Goal: Transaction & Acquisition: Subscribe to service/newsletter

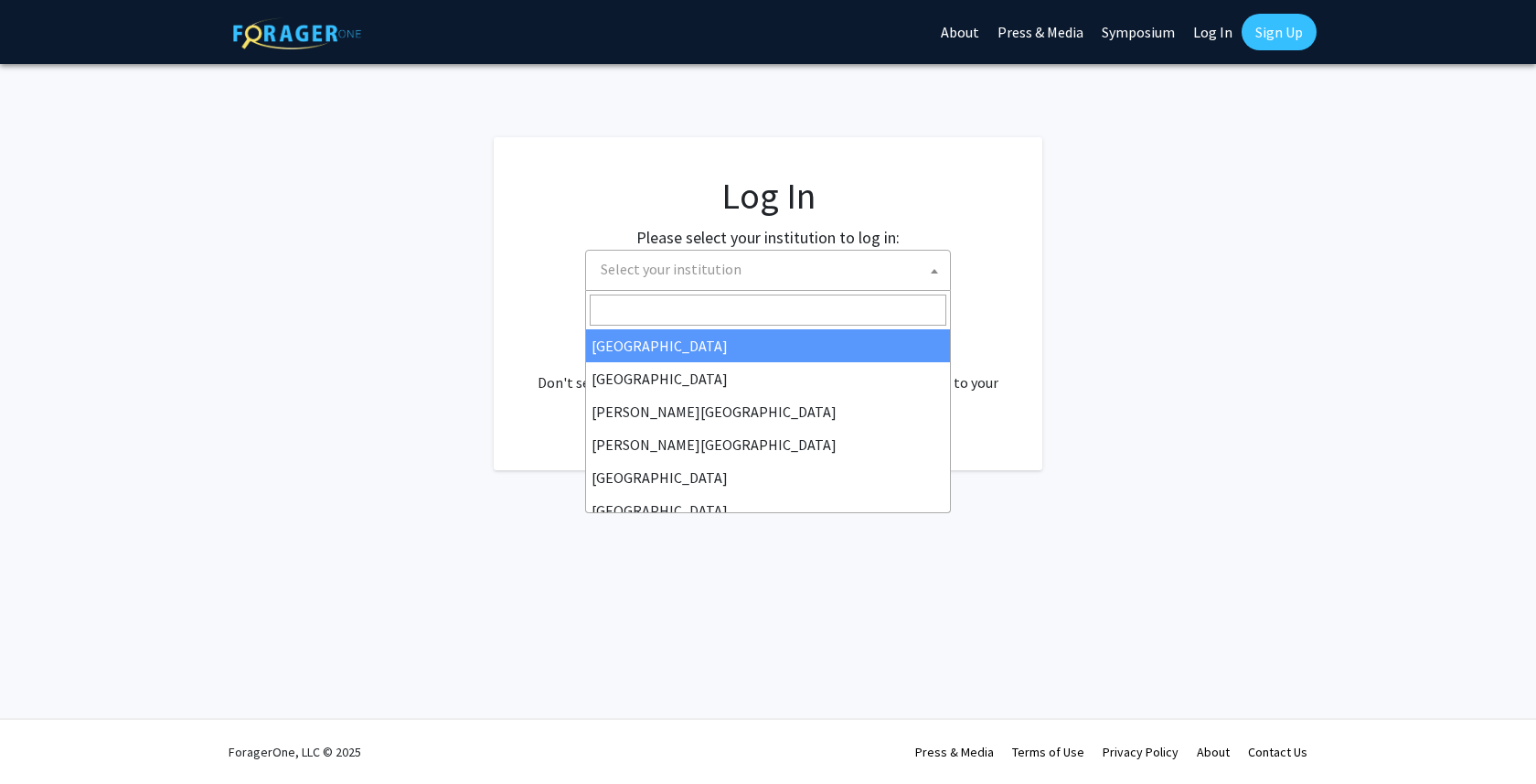
click at [827, 262] on span "Select your institution" at bounding box center [772, 269] width 356 height 37
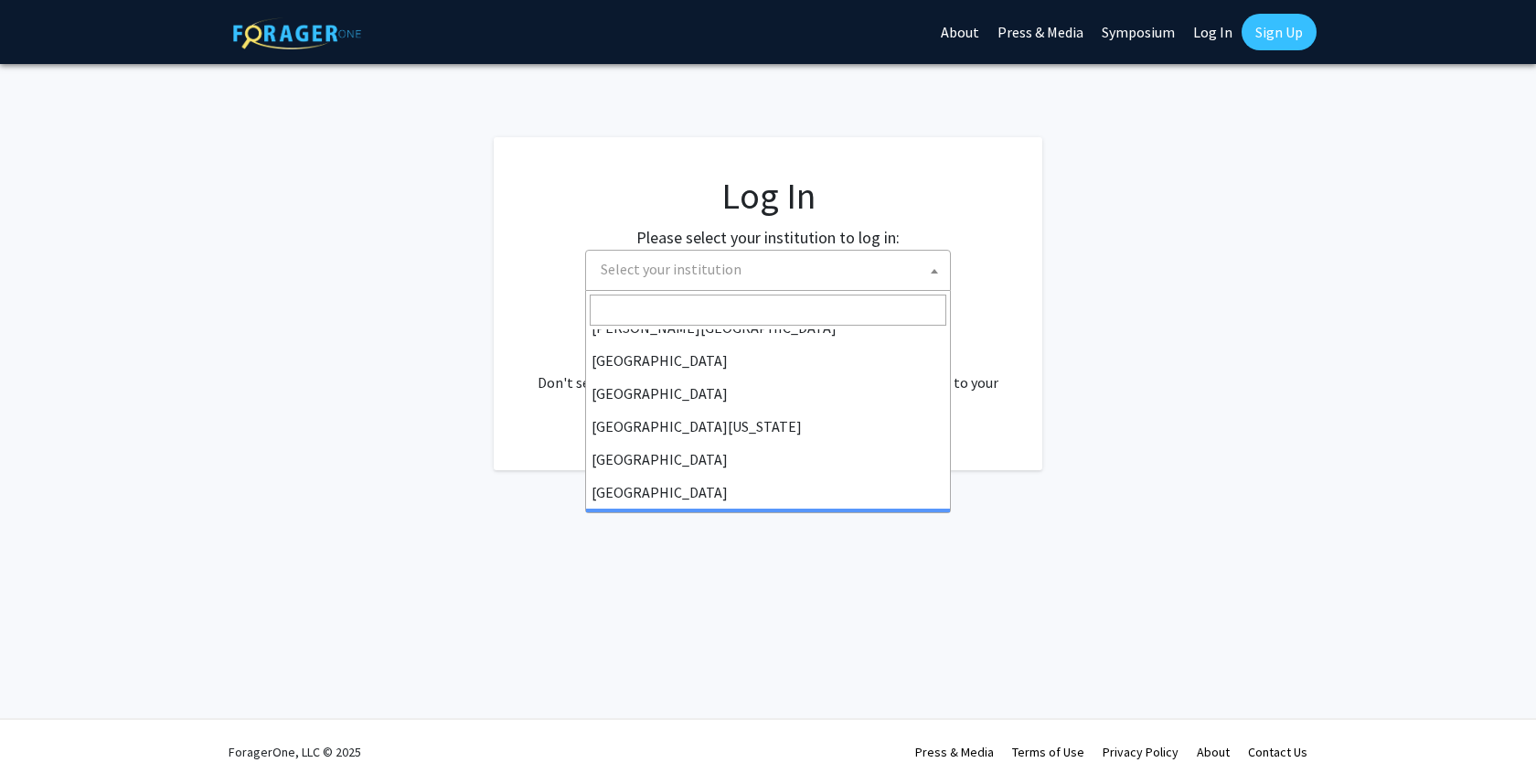
scroll to position [113, 0]
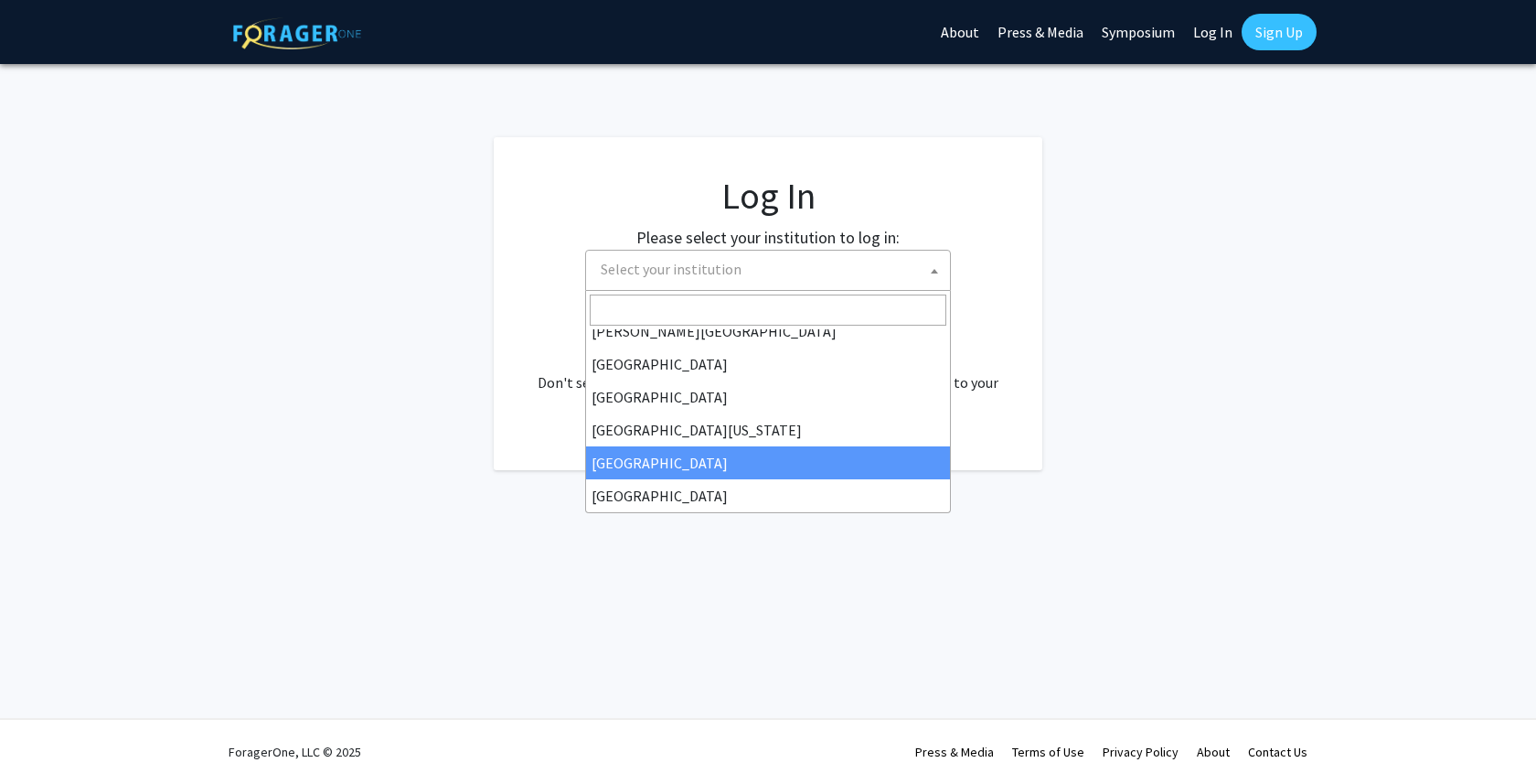
select select "12"
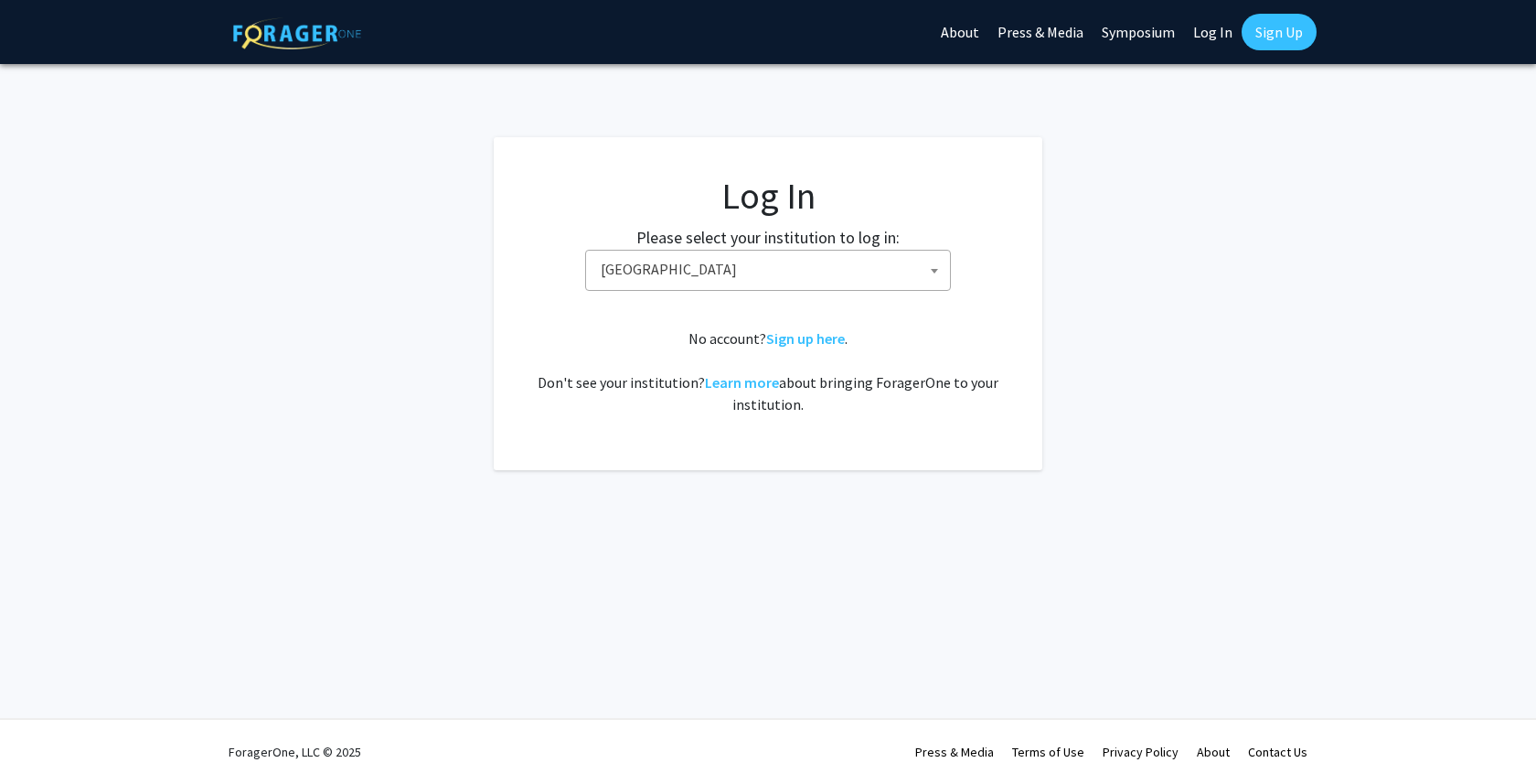
click at [805, 254] on span "[GEOGRAPHIC_DATA]" at bounding box center [772, 269] width 356 height 37
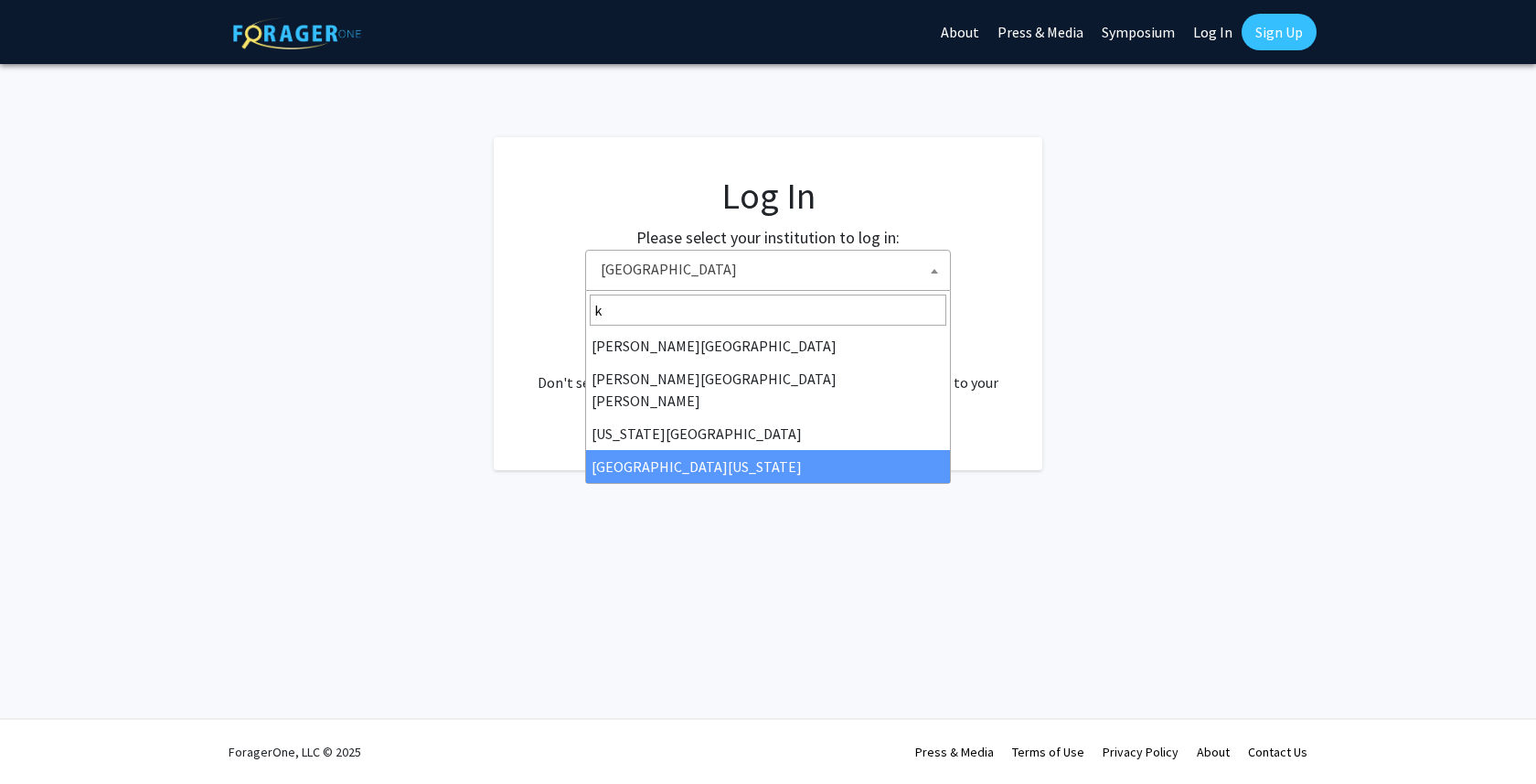
scroll to position [0, 0]
type input "ke"
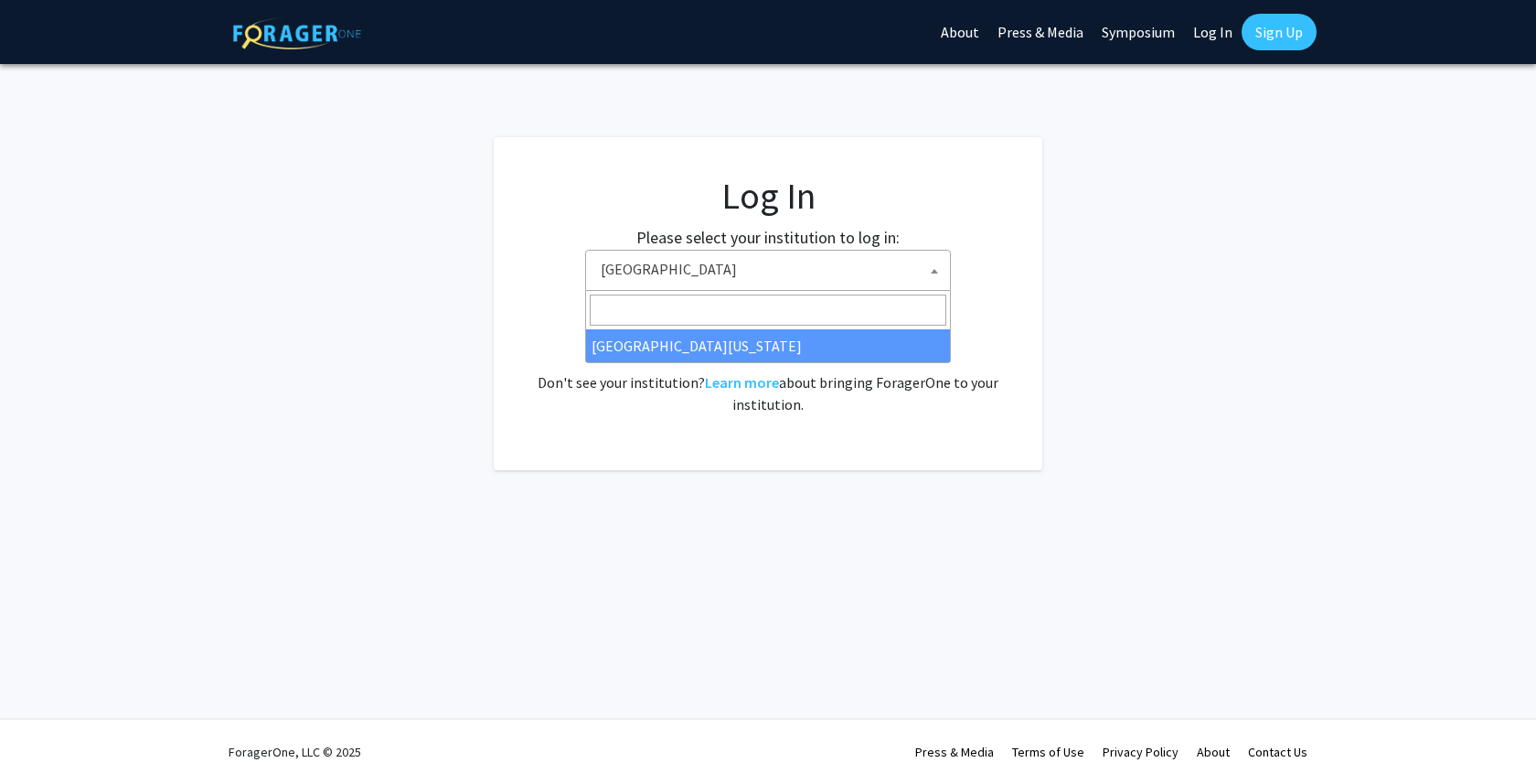
click at [712, 553] on div "Skip navigation About Press & Media Symposium Log In Sign Up Complete your prof…" at bounding box center [768, 392] width 1536 height 784
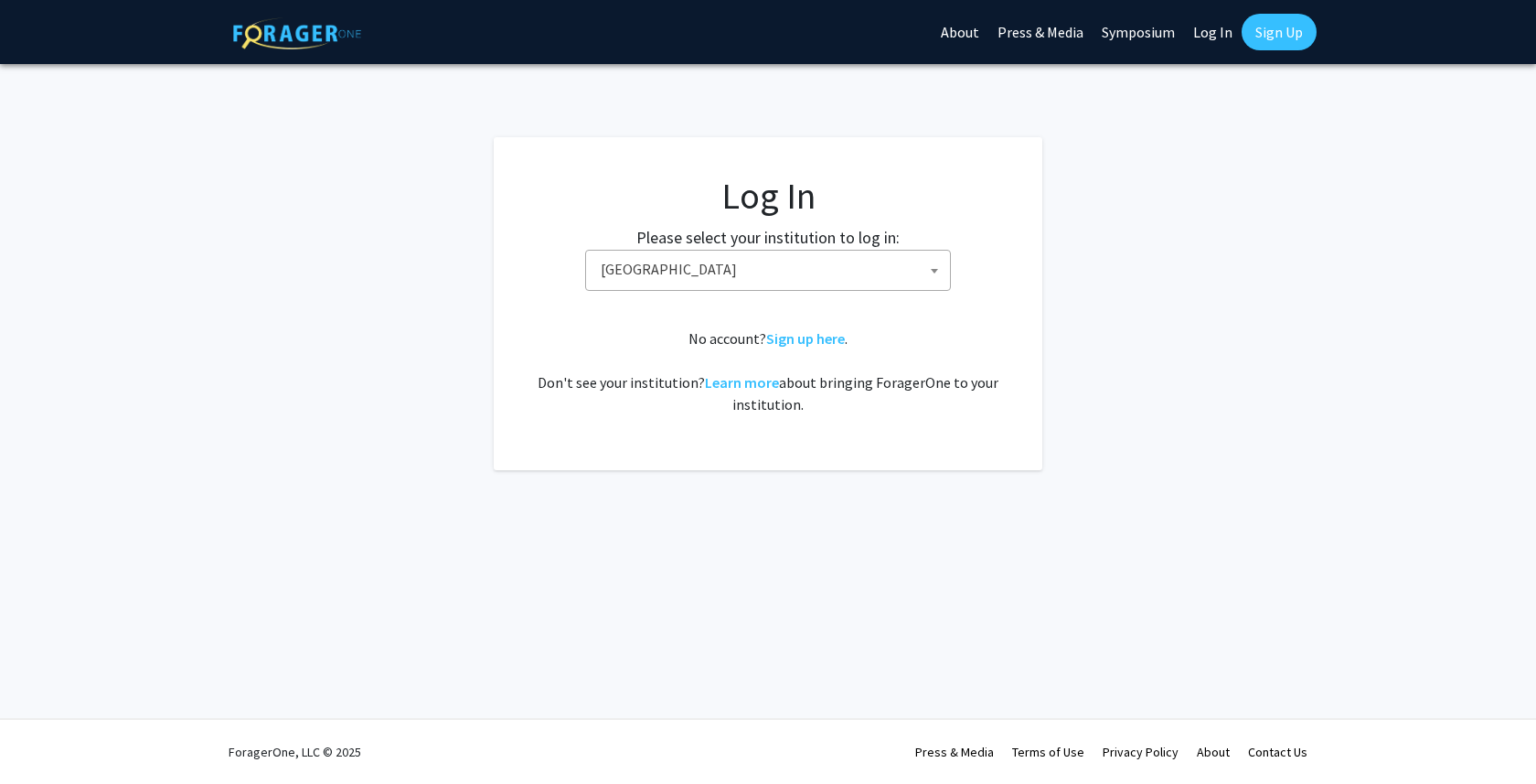
click at [1273, 31] on link "Sign Up" at bounding box center [1279, 31] width 75 height 36
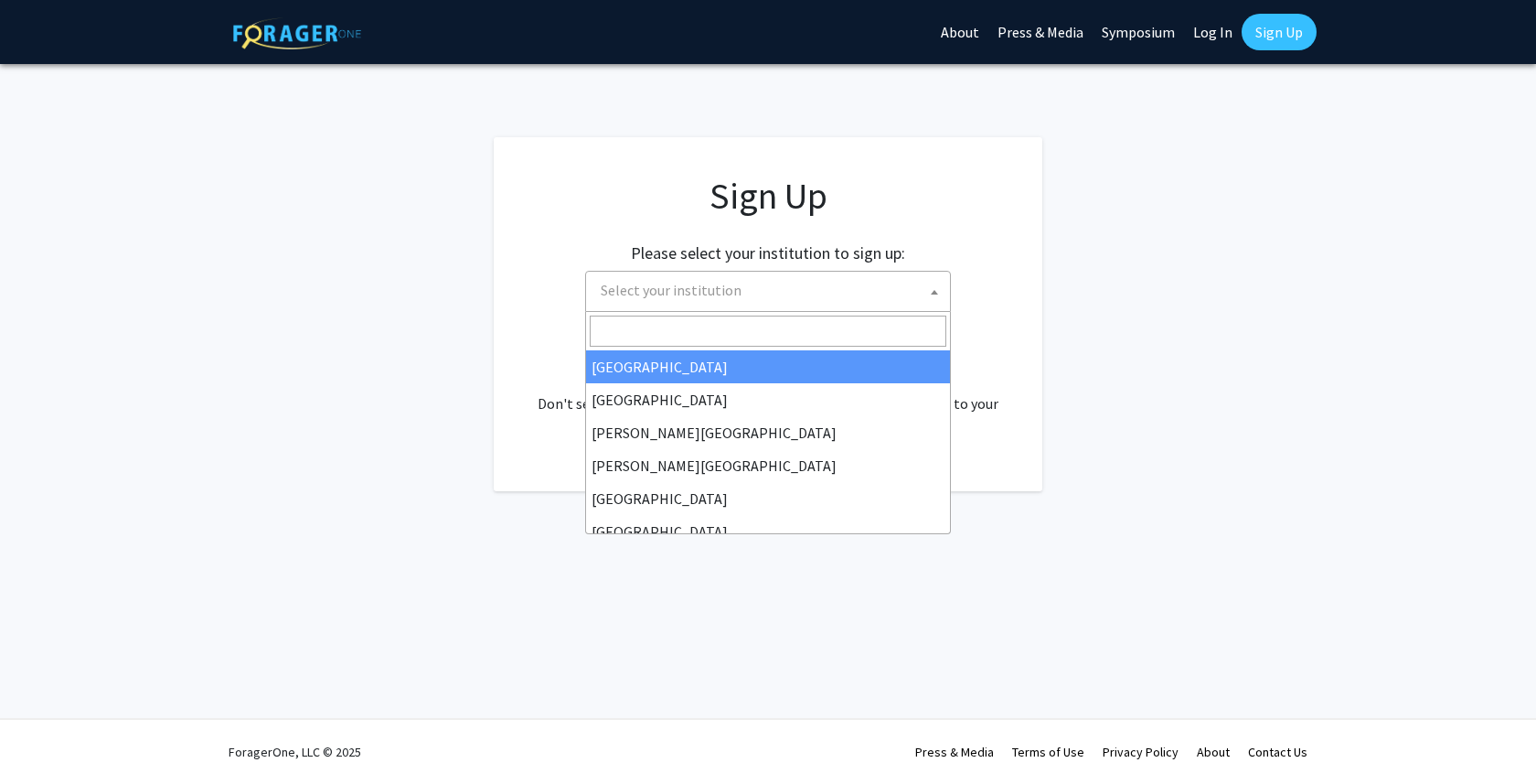
click at [723, 285] on span "Select your institution" at bounding box center [672, 290] width 141 height 18
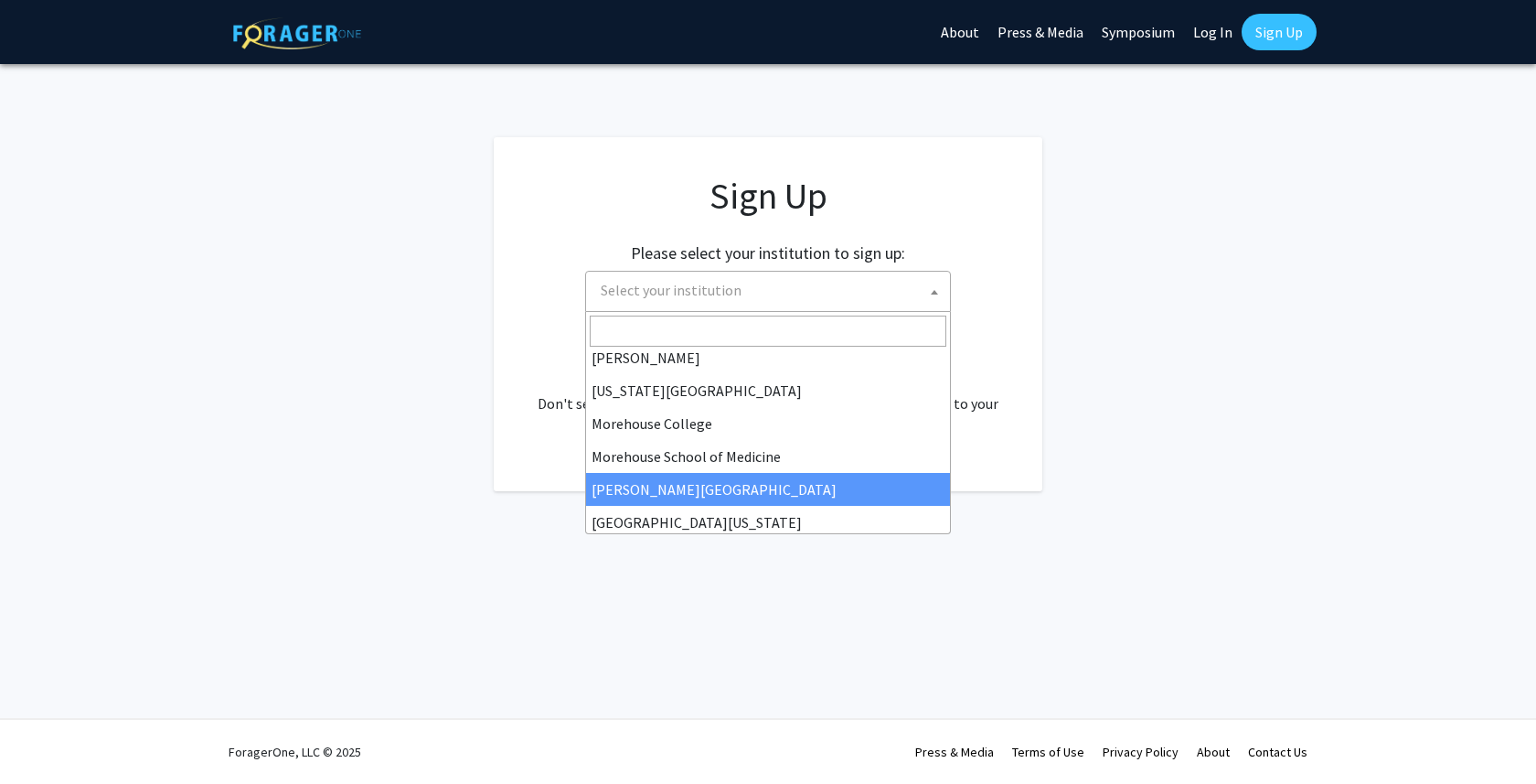
scroll to position [640, 0]
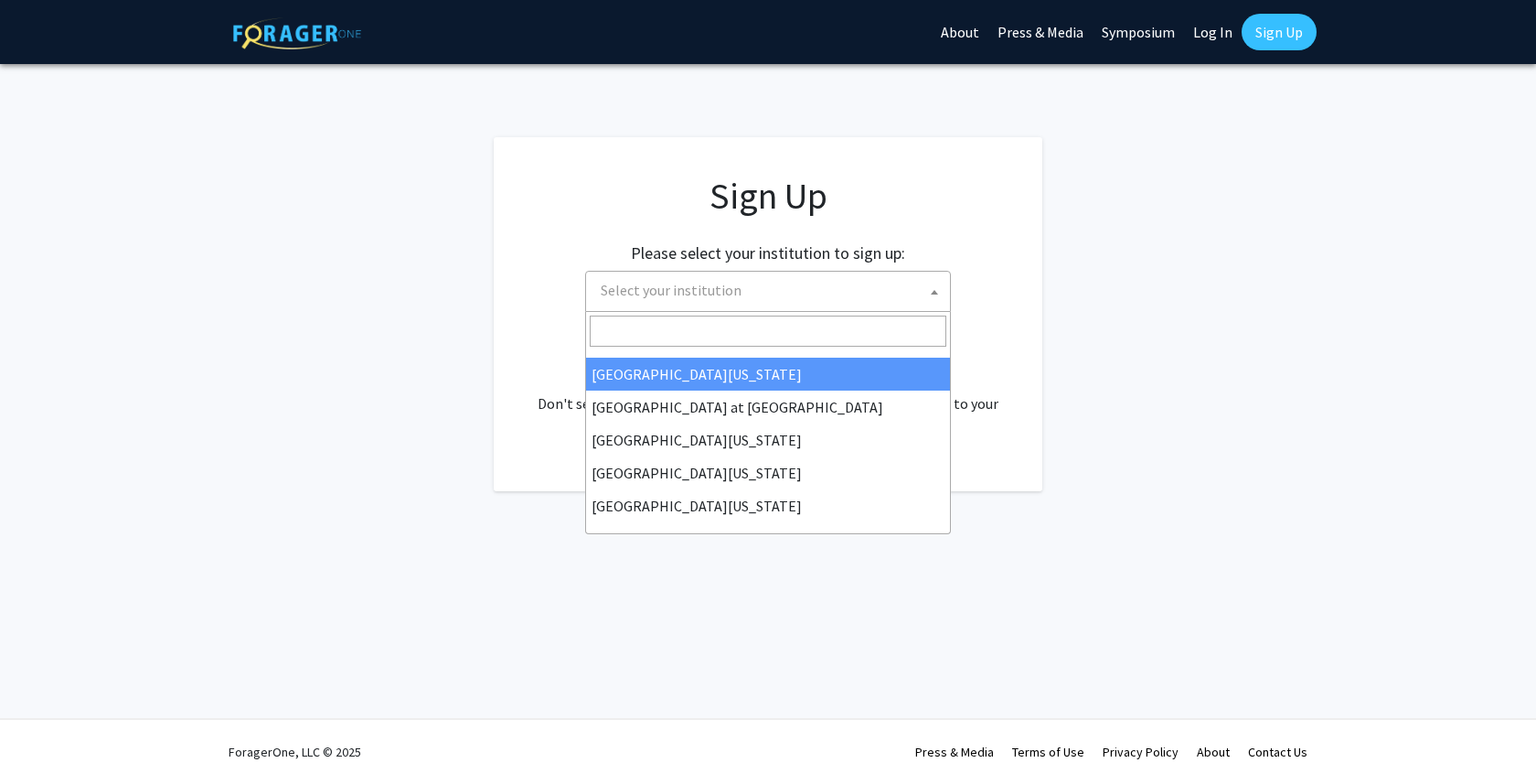
type input "k"
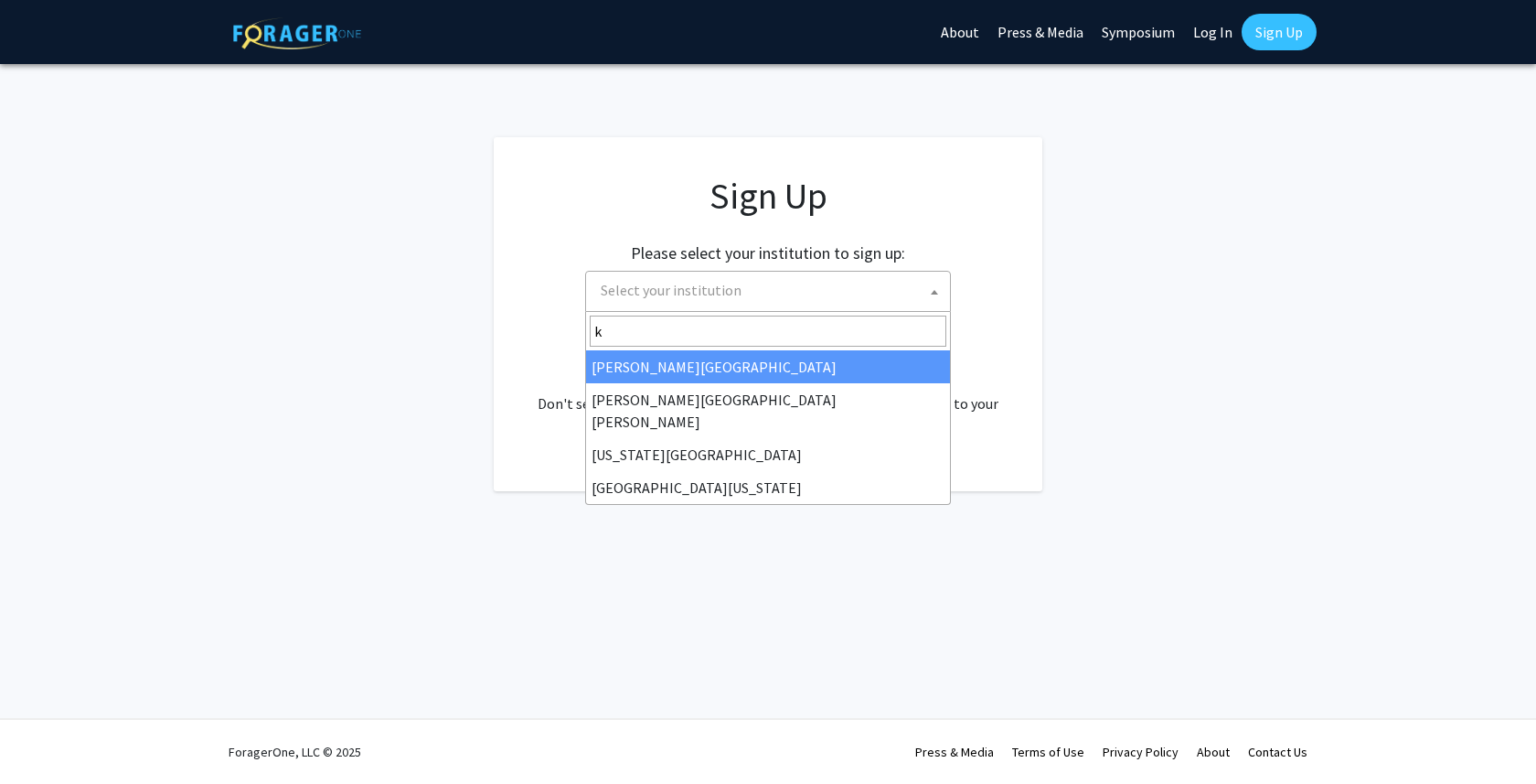
scroll to position [0, 0]
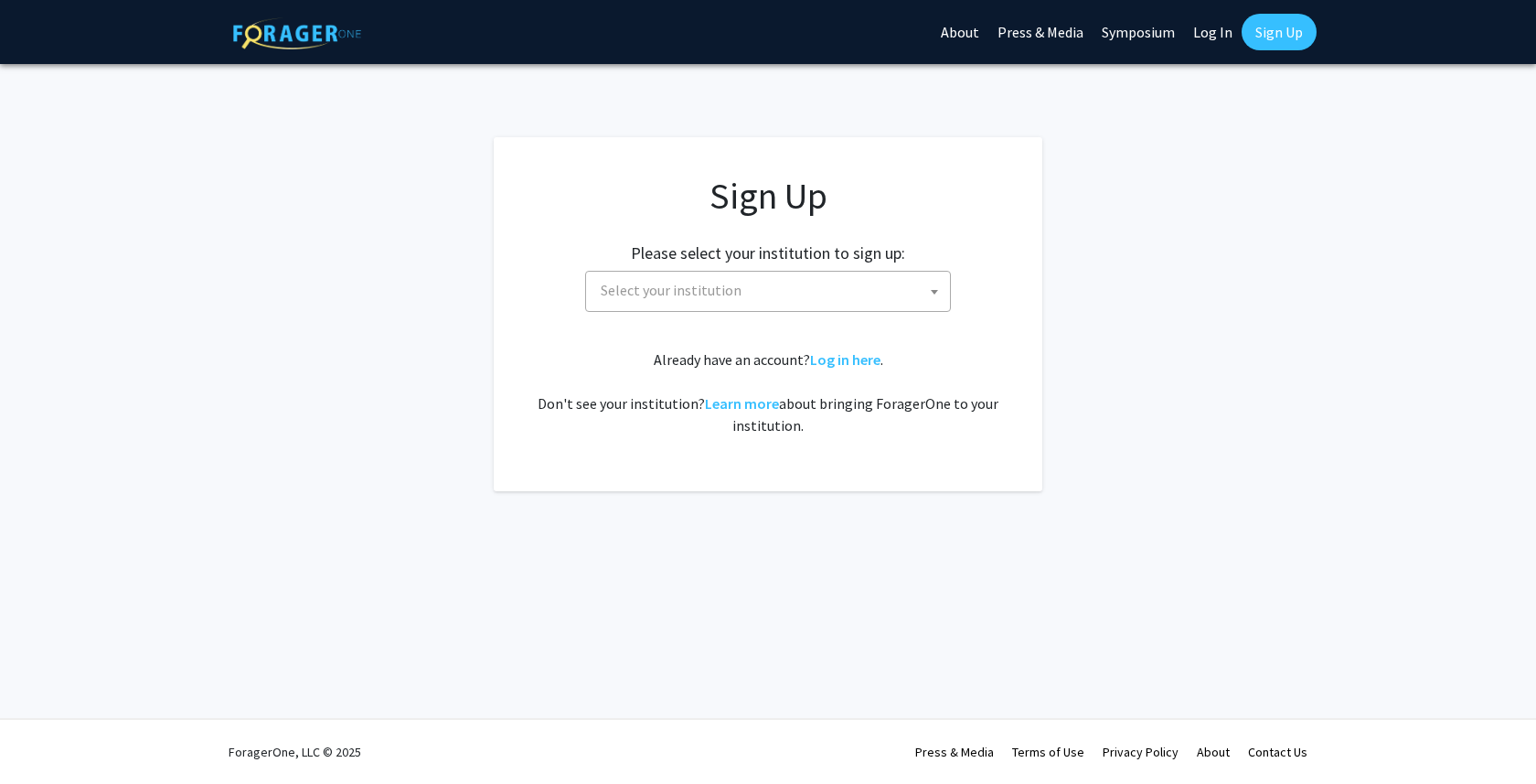
click at [1105, 354] on app-signup "Sign Up Please select your institution to sign up: [GEOGRAPHIC_DATA] [GEOGRAPHI…" at bounding box center [768, 313] width 1536 height 353
click at [737, 397] on link "Learn more" at bounding box center [742, 403] width 74 height 18
